Goal: Task Accomplishment & Management: Manage account settings

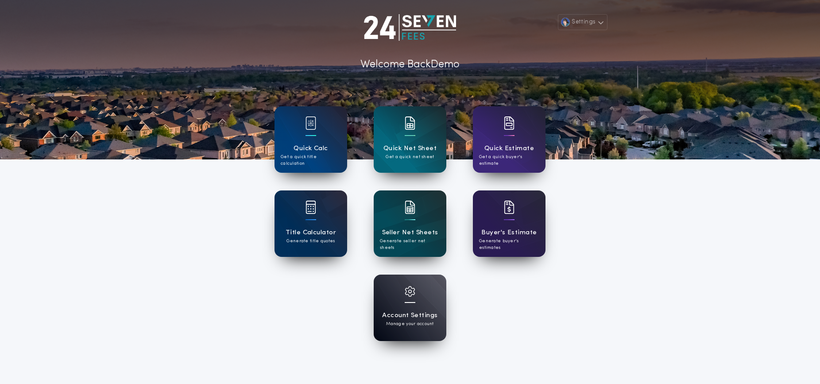
scroll to position [79, 0]
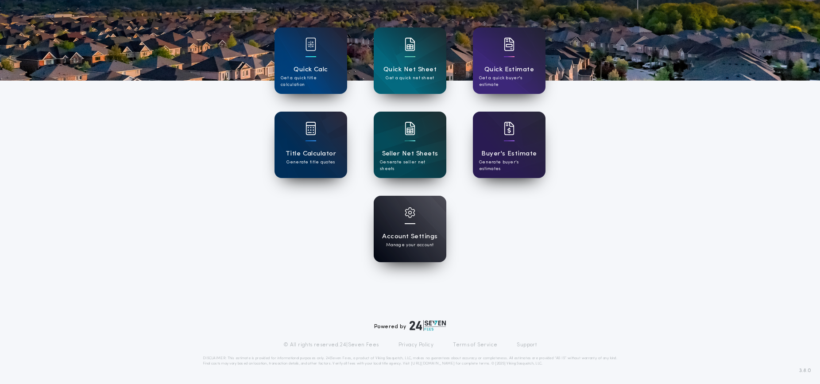
click at [418, 233] on h1 "Account Settings" at bounding box center [409, 237] width 55 height 10
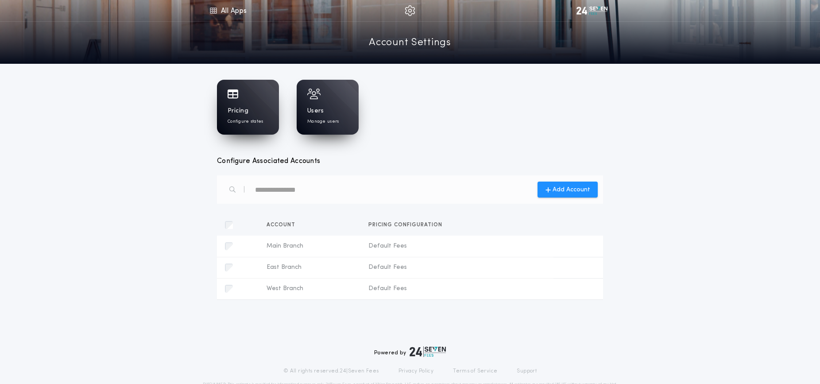
click at [246, 113] on h1 "Pricing" at bounding box center [238, 111] width 21 height 9
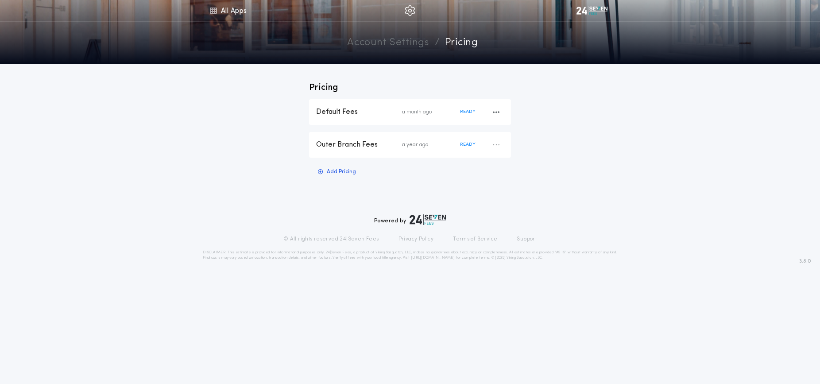
click at [335, 113] on div "Default Fees" at bounding box center [359, 112] width 86 height 10
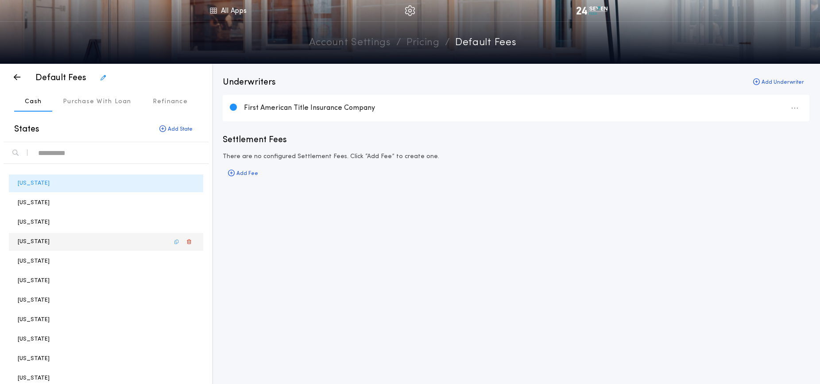
click at [31, 242] on p "[US_STATE]" at bounding box center [34, 241] width 32 height 8
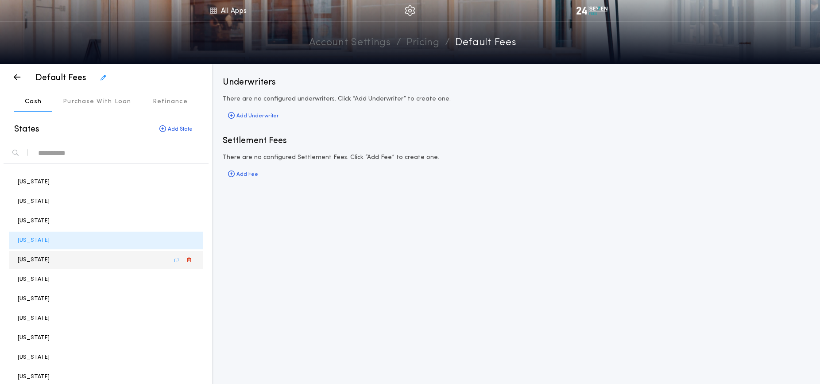
click at [29, 258] on p "[US_STATE]" at bounding box center [34, 260] width 32 height 8
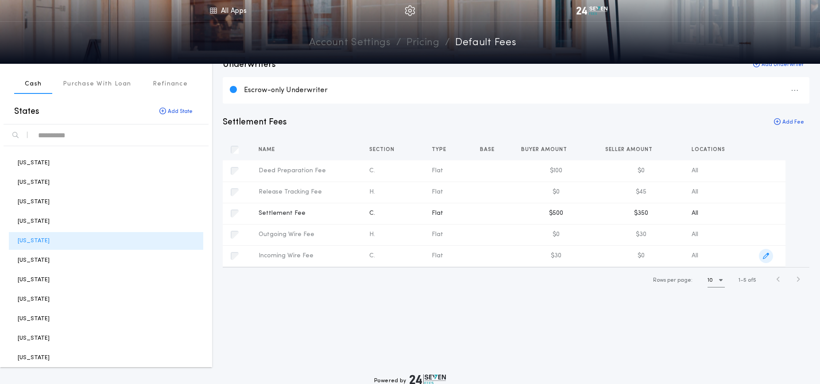
scroll to position [22, 0]
